Goal: Share content

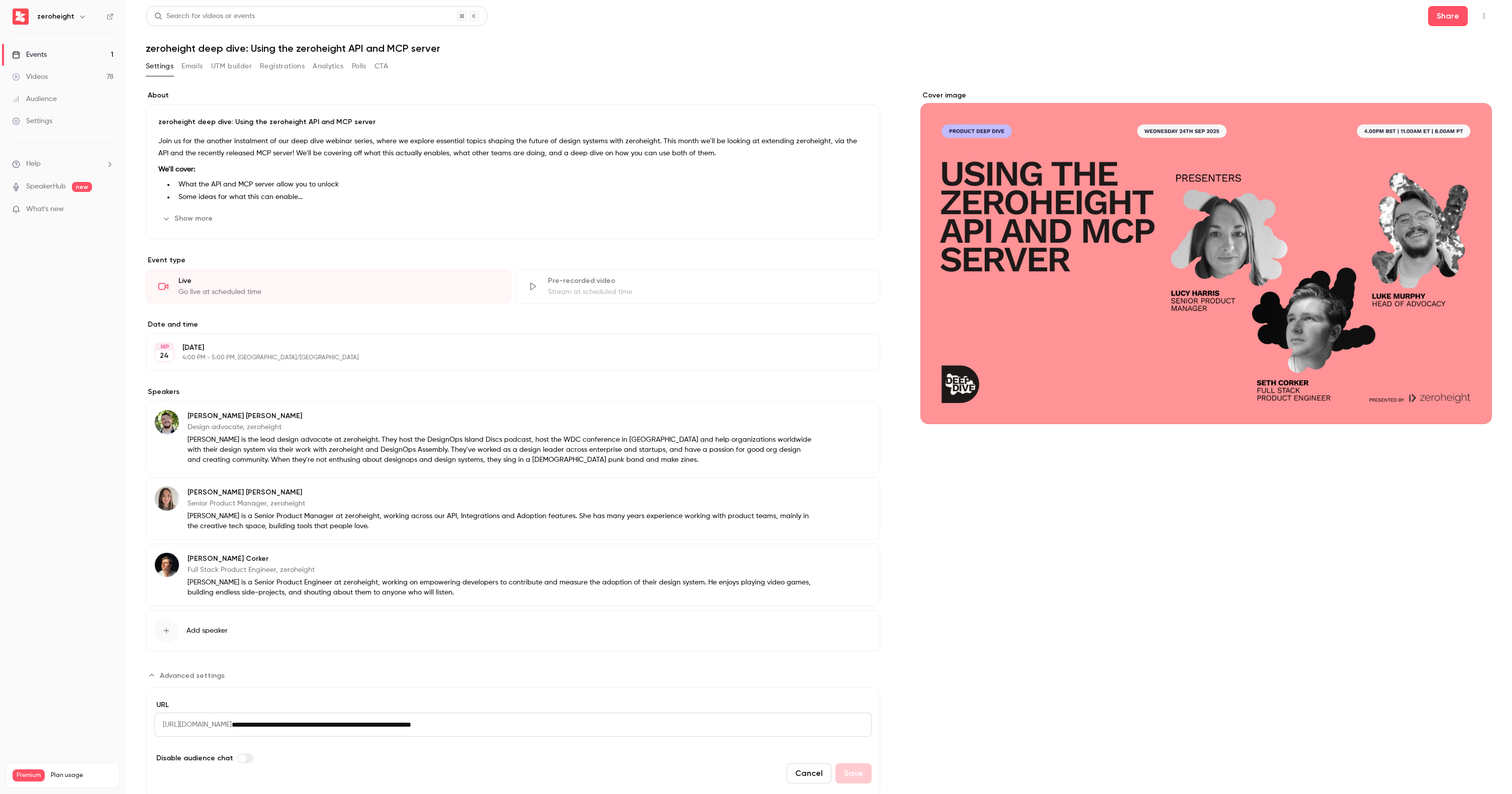
click at [202, 220] on button "Show more" at bounding box center [188, 218] width 60 height 16
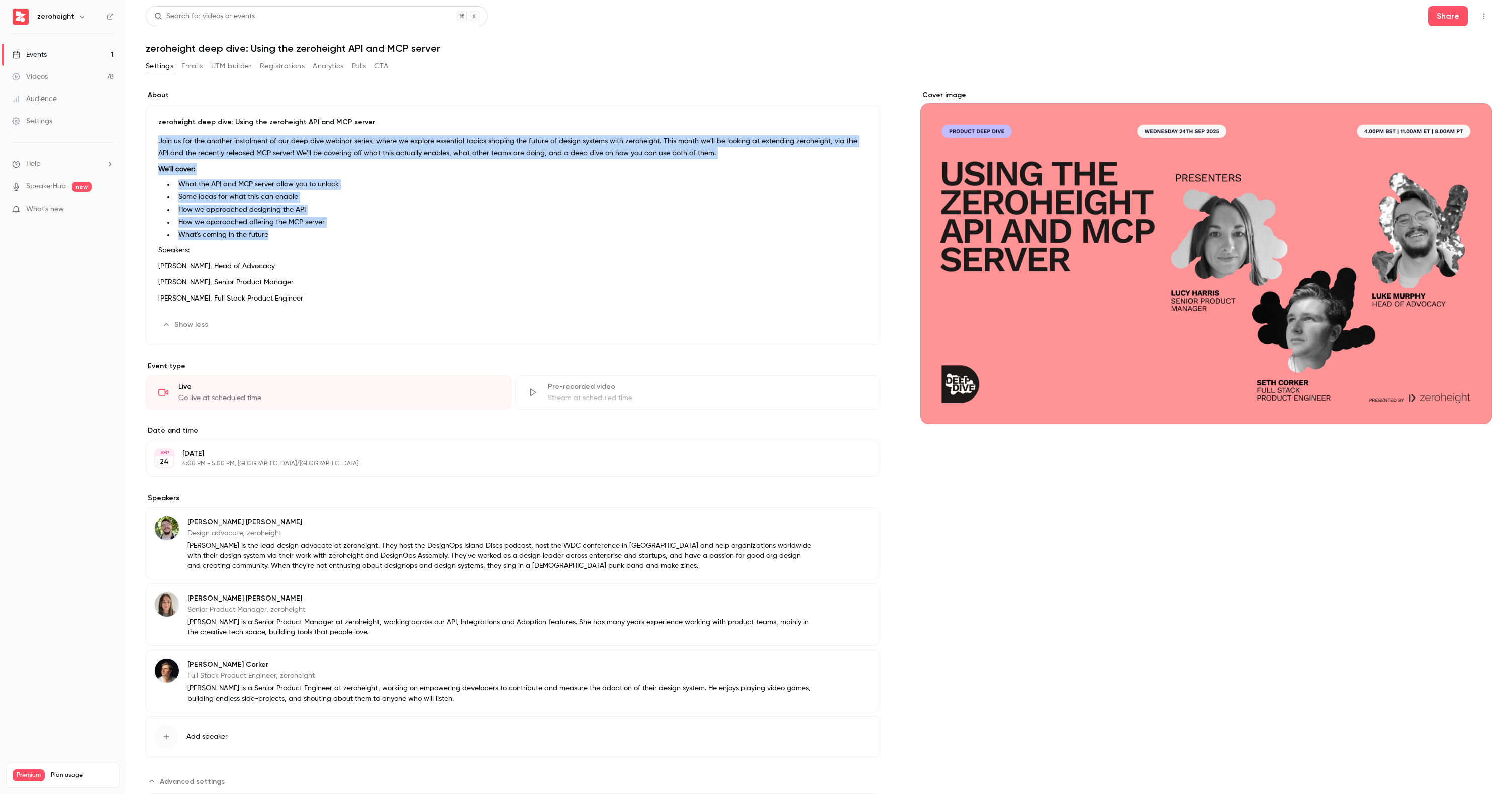
drag, startPoint x: 279, startPoint y: 234, endPoint x: 146, endPoint y: 143, distance: 161.2
click at [146, 143] on div "zeroheight deep dive: Using the zeroheight API and MCP server Join us for the a…" at bounding box center [513, 224] width 734 height 241
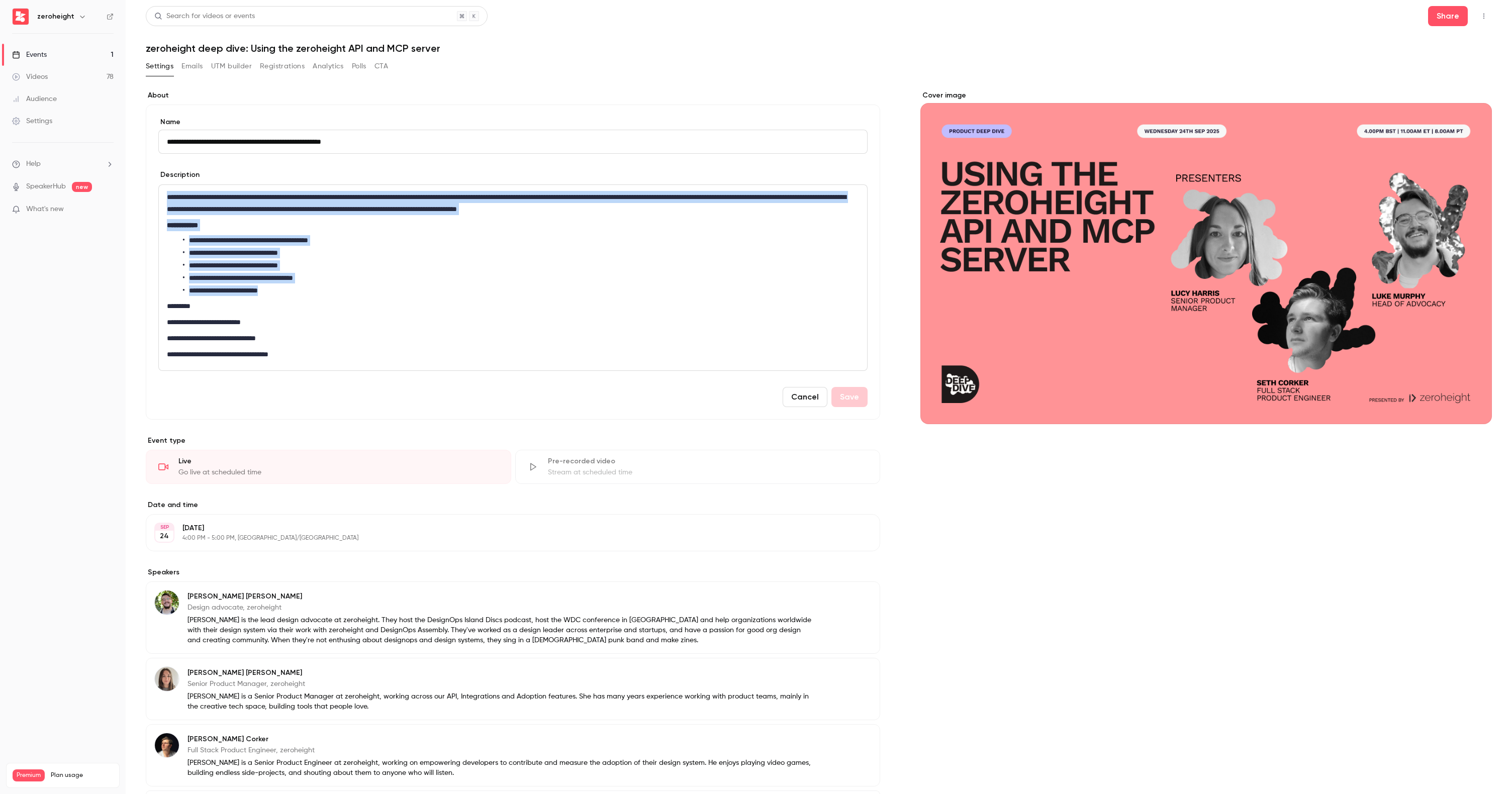
drag, startPoint x: 293, startPoint y: 294, endPoint x: 150, endPoint y: 201, distance: 170.6
click at [150, 201] on div "**********" at bounding box center [513, 262] width 734 height 315
click at [1446, 17] on button "Share" at bounding box center [1447, 16] width 40 height 20
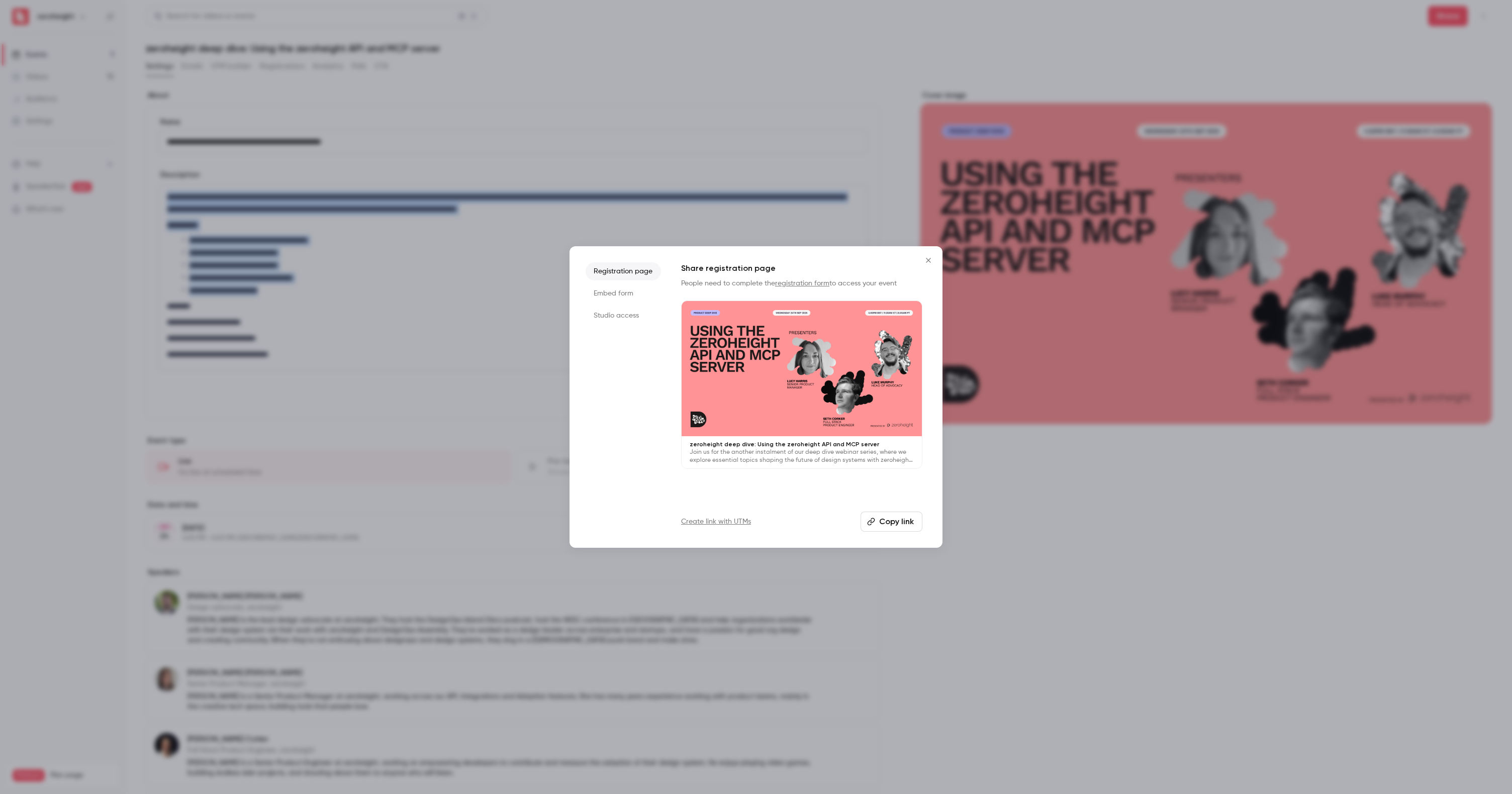
click at [902, 522] on button "Copy link" at bounding box center [891, 522] width 62 height 20
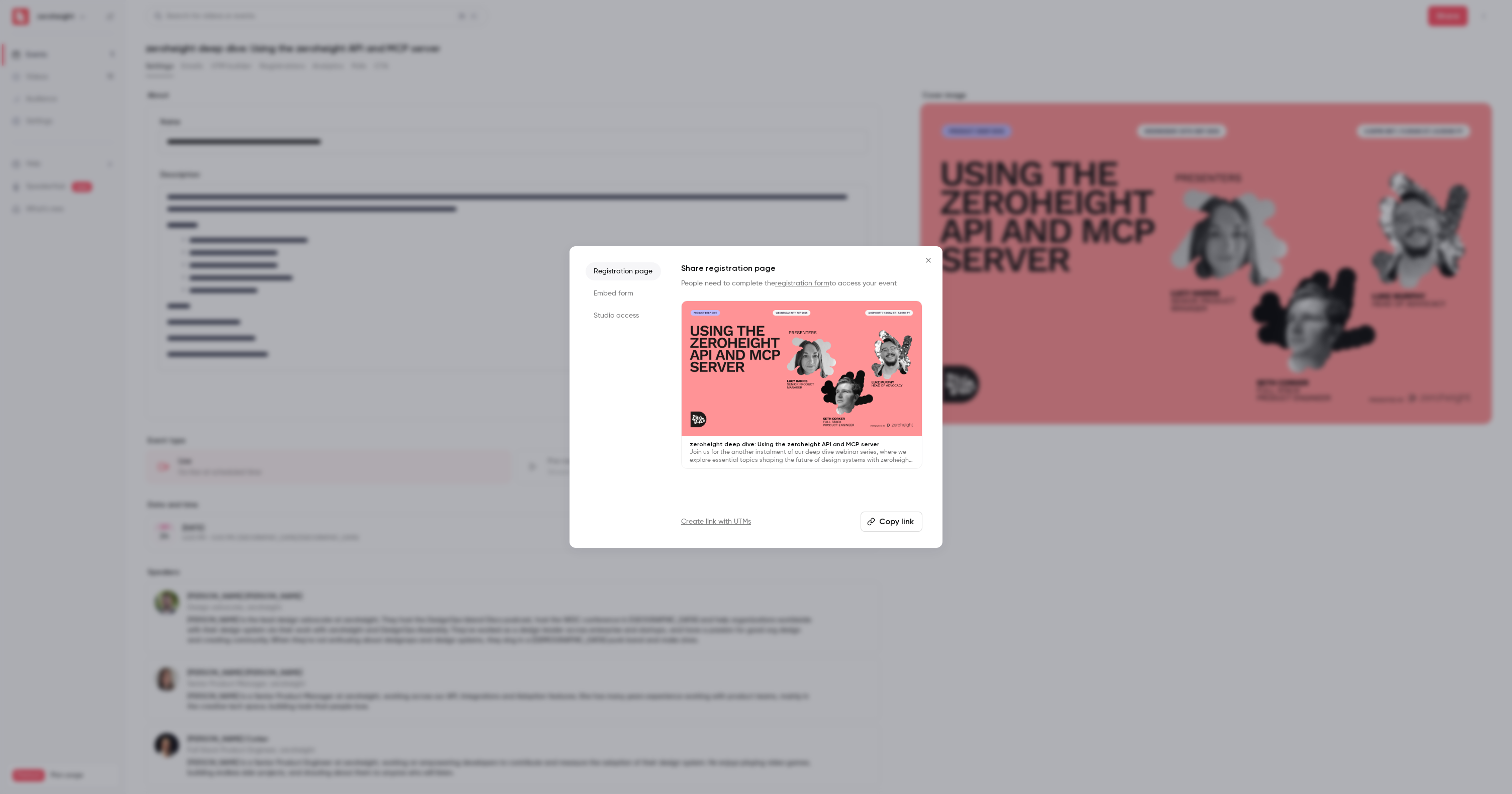
click at [467, 326] on div at bounding box center [756, 397] width 1512 height 794
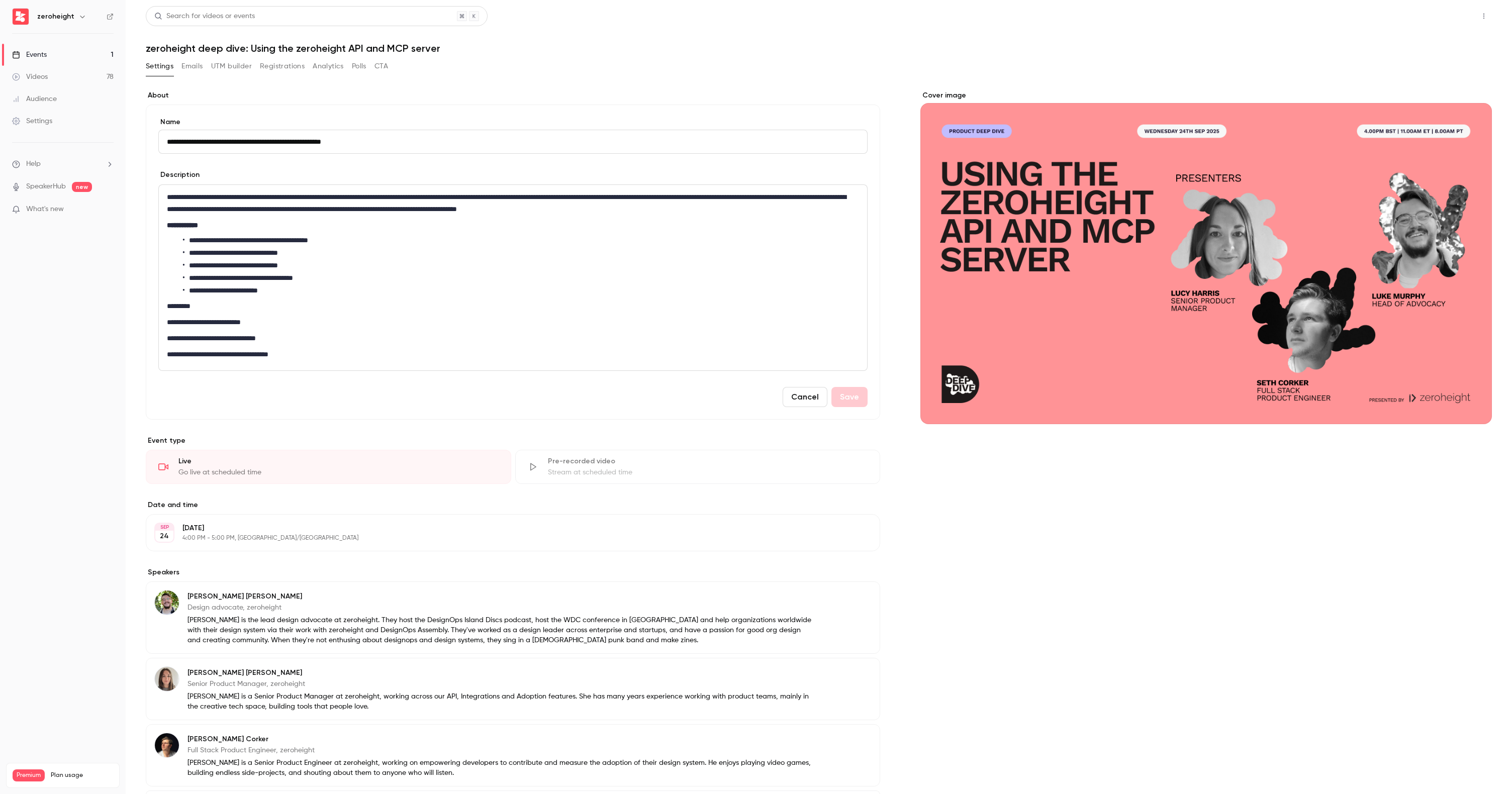
click at [1441, 19] on button "Share" at bounding box center [1447, 16] width 40 height 20
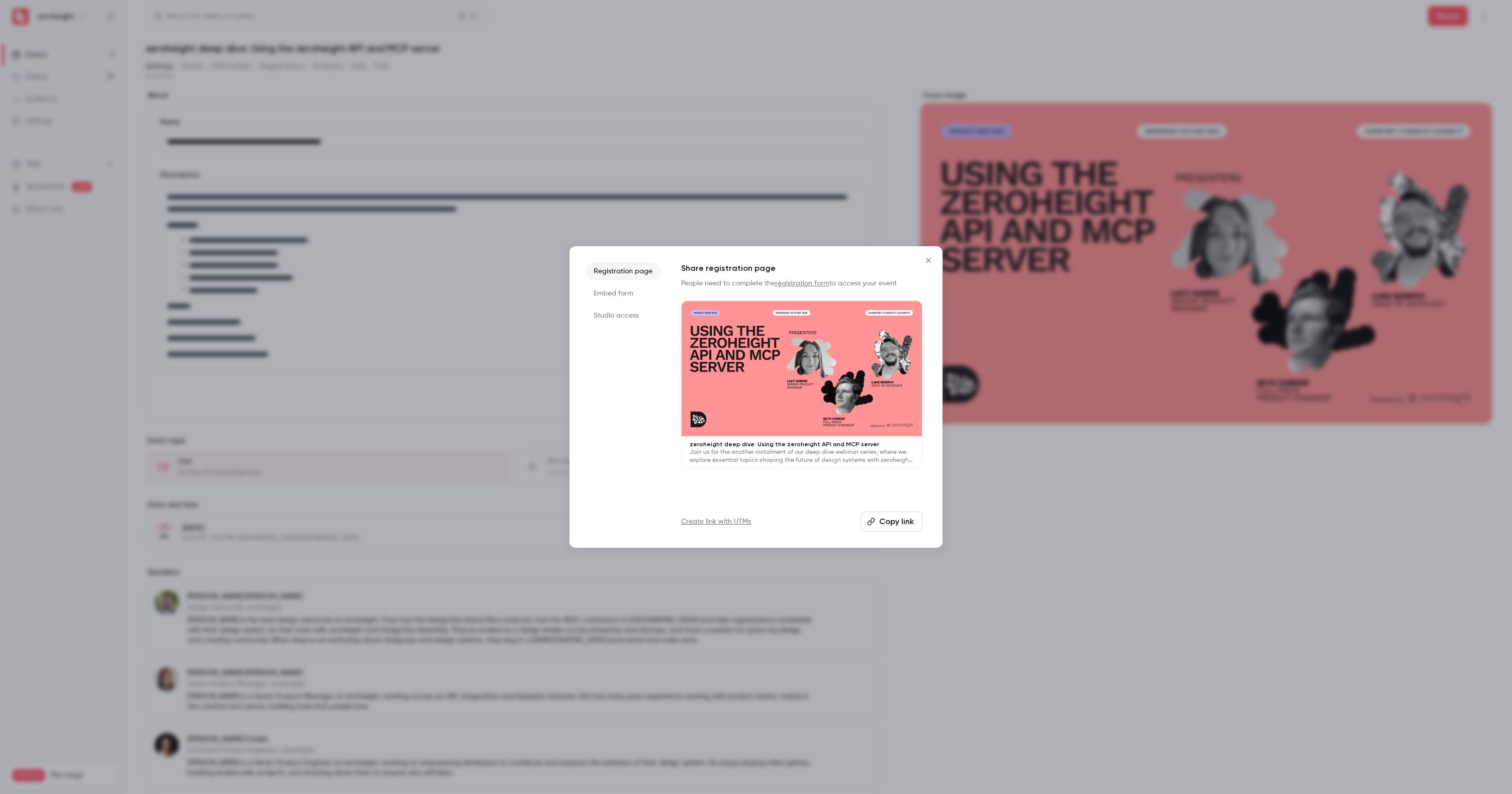
click at [620, 312] on li "Studio access" at bounding box center [623, 315] width 75 height 18
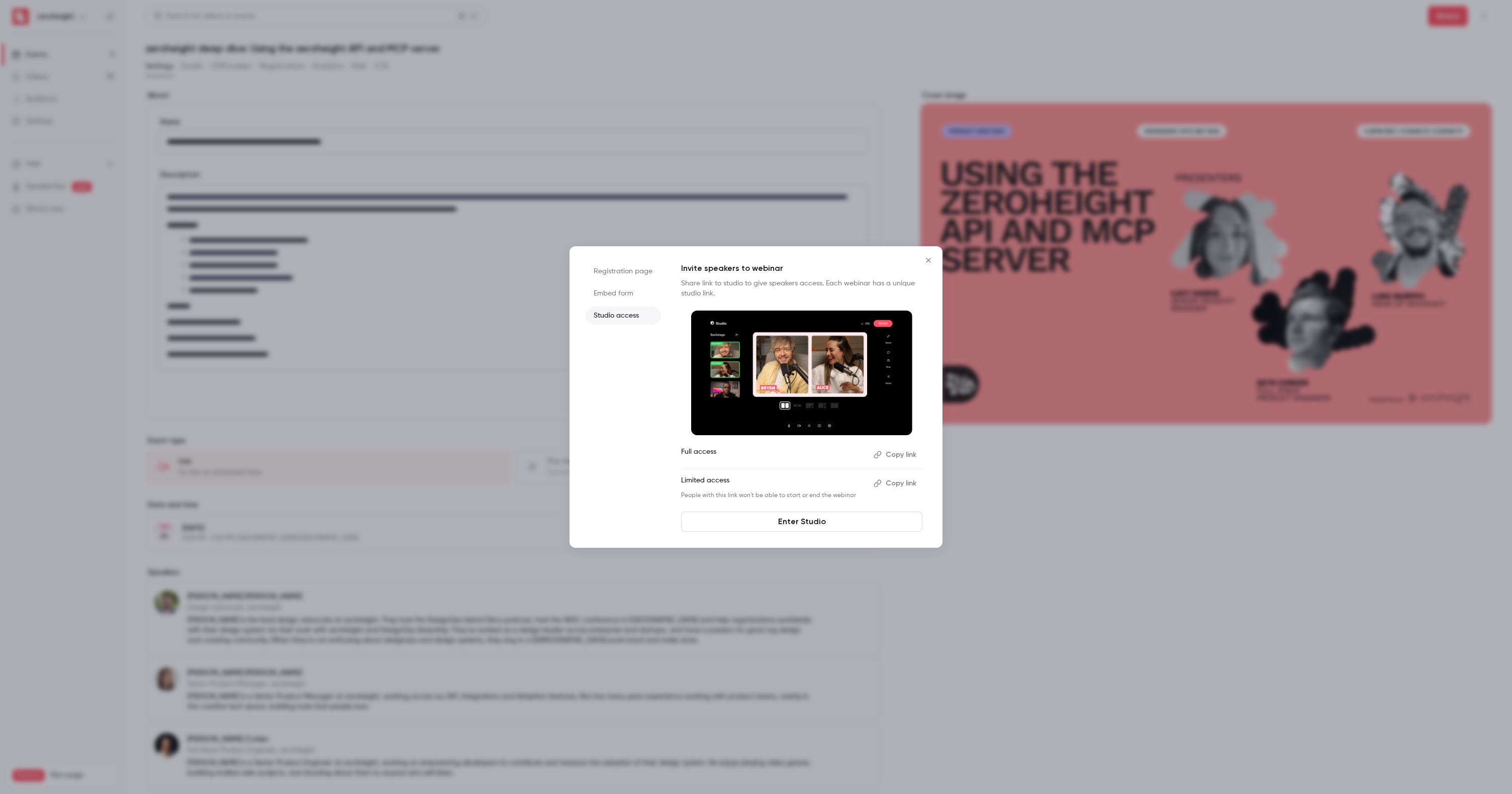
click at [903, 481] on button "Copy link" at bounding box center [896, 483] width 53 height 16
click at [898, 452] on button "Copy link" at bounding box center [896, 454] width 53 height 16
